Goal: Find contact information: Find contact information

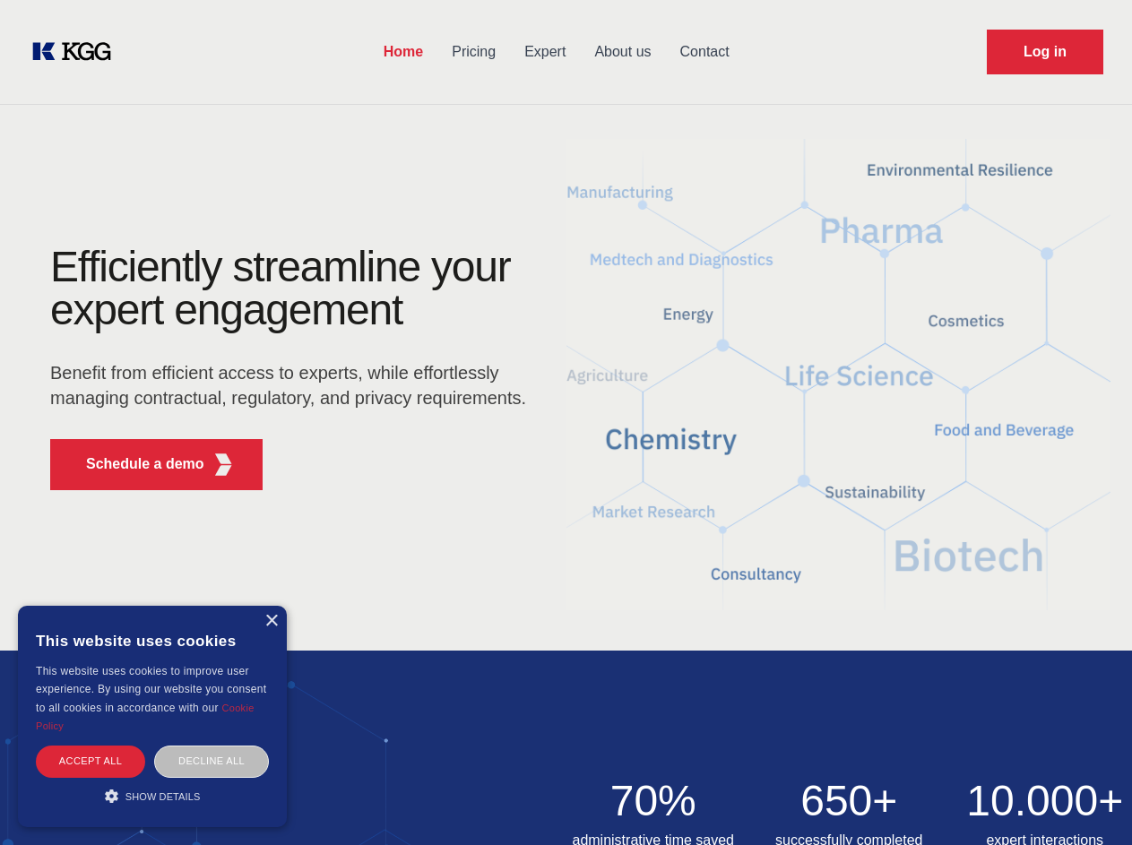
click at [566, 422] on div "Efficiently streamline your expert engagement Benefit from efficient access to …" at bounding box center [294, 375] width 545 height 259
click at [134, 464] on p "Schedule a demo" at bounding box center [145, 465] width 118 height 22
click at [271, 621] on div "× This website uses cookies This website uses cookies to improve user experienc…" at bounding box center [152, 716] width 269 height 221
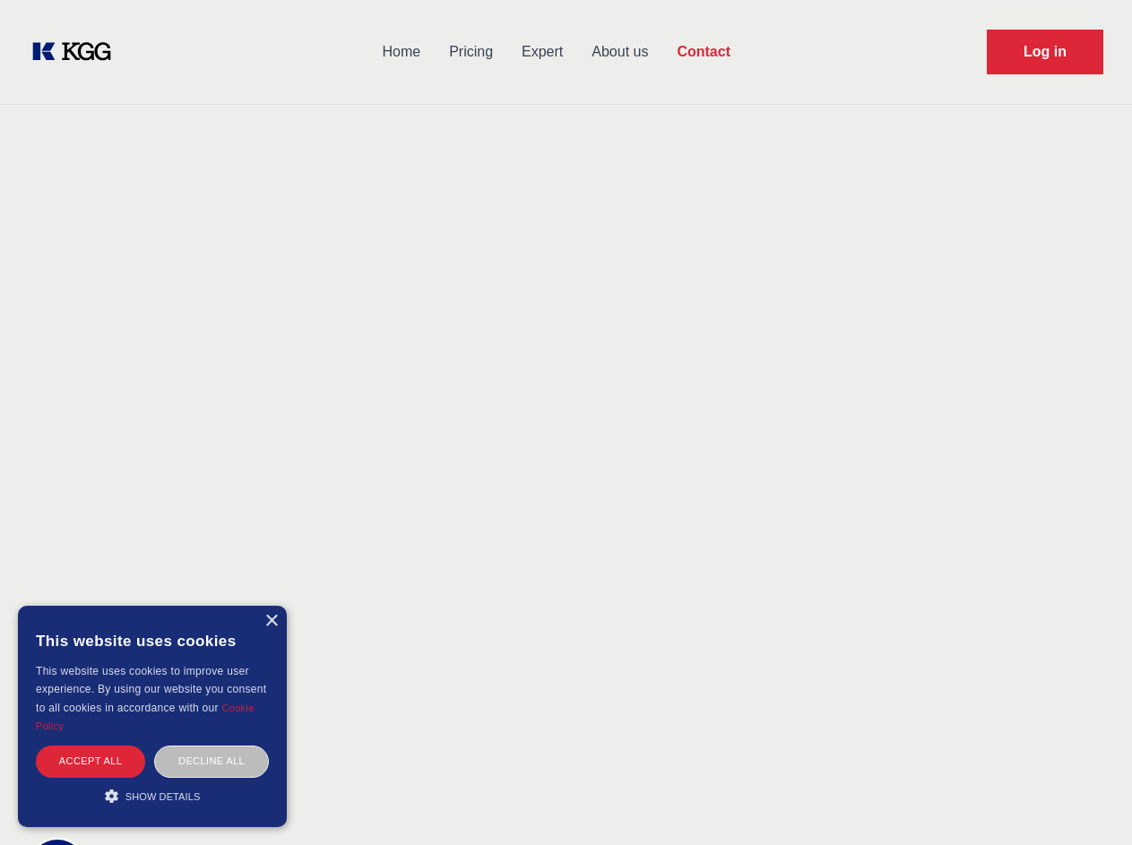
click at [91, 761] on div "Accept all" at bounding box center [90, 761] width 109 height 31
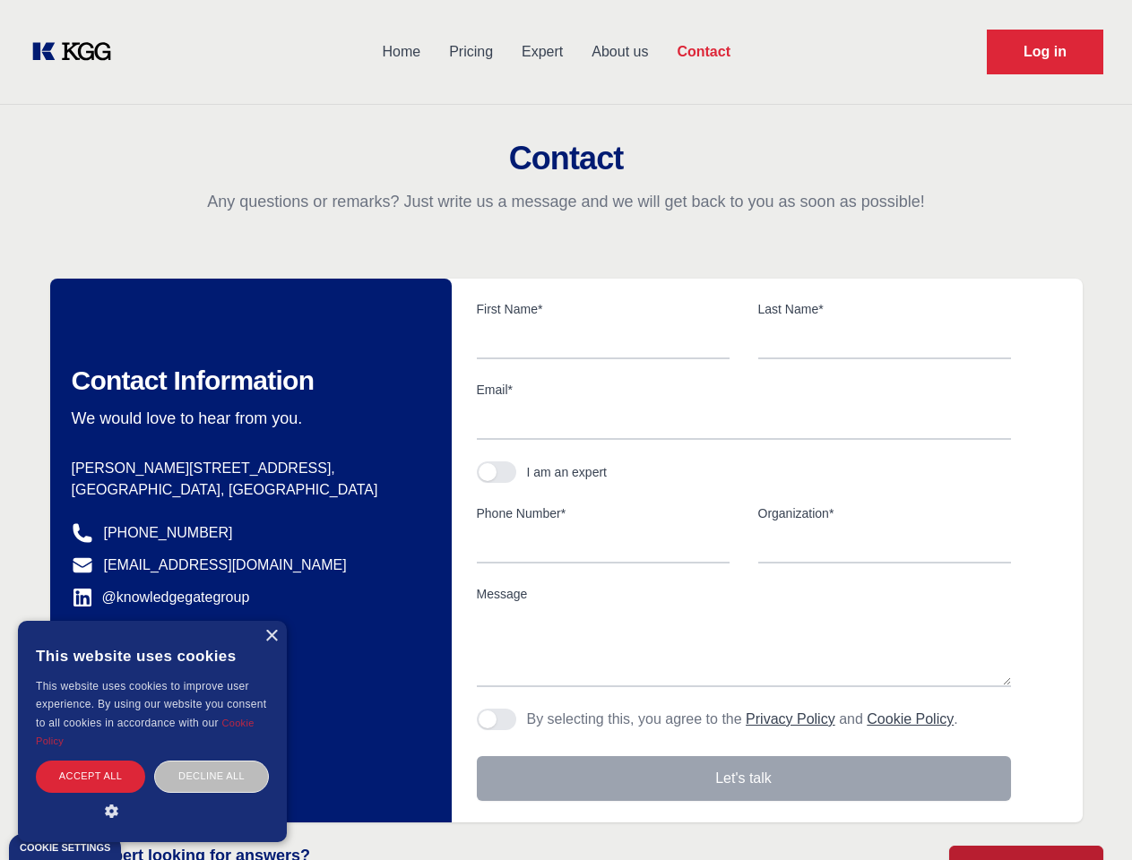
click at [212, 761] on div "Decline all" at bounding box center [211, 776] width 115 height 31
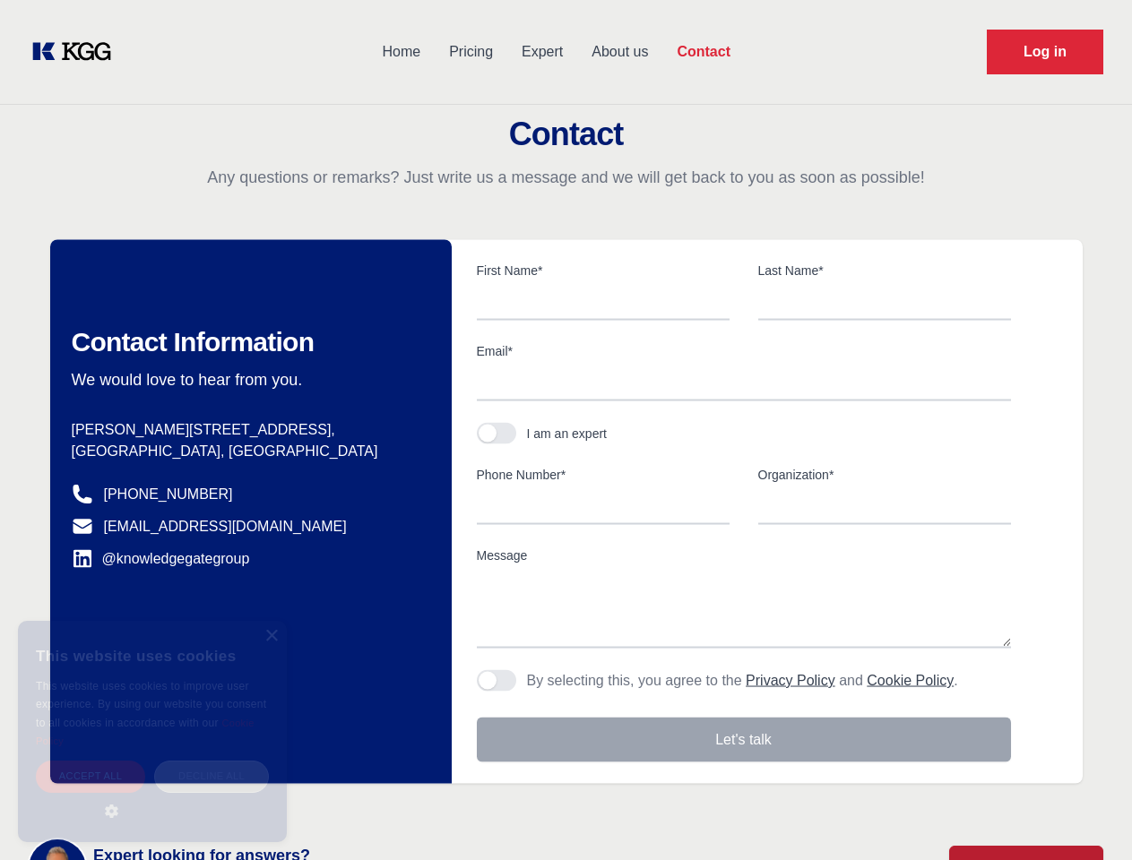
click at [152, 796] on main "Contact Any questions or remarks? Just write us a message and we will get back …" at bounding box center [566, 466] width 1132 height 933
